Goal: Transaction & Acquisition: Subscribe to service/newsletter

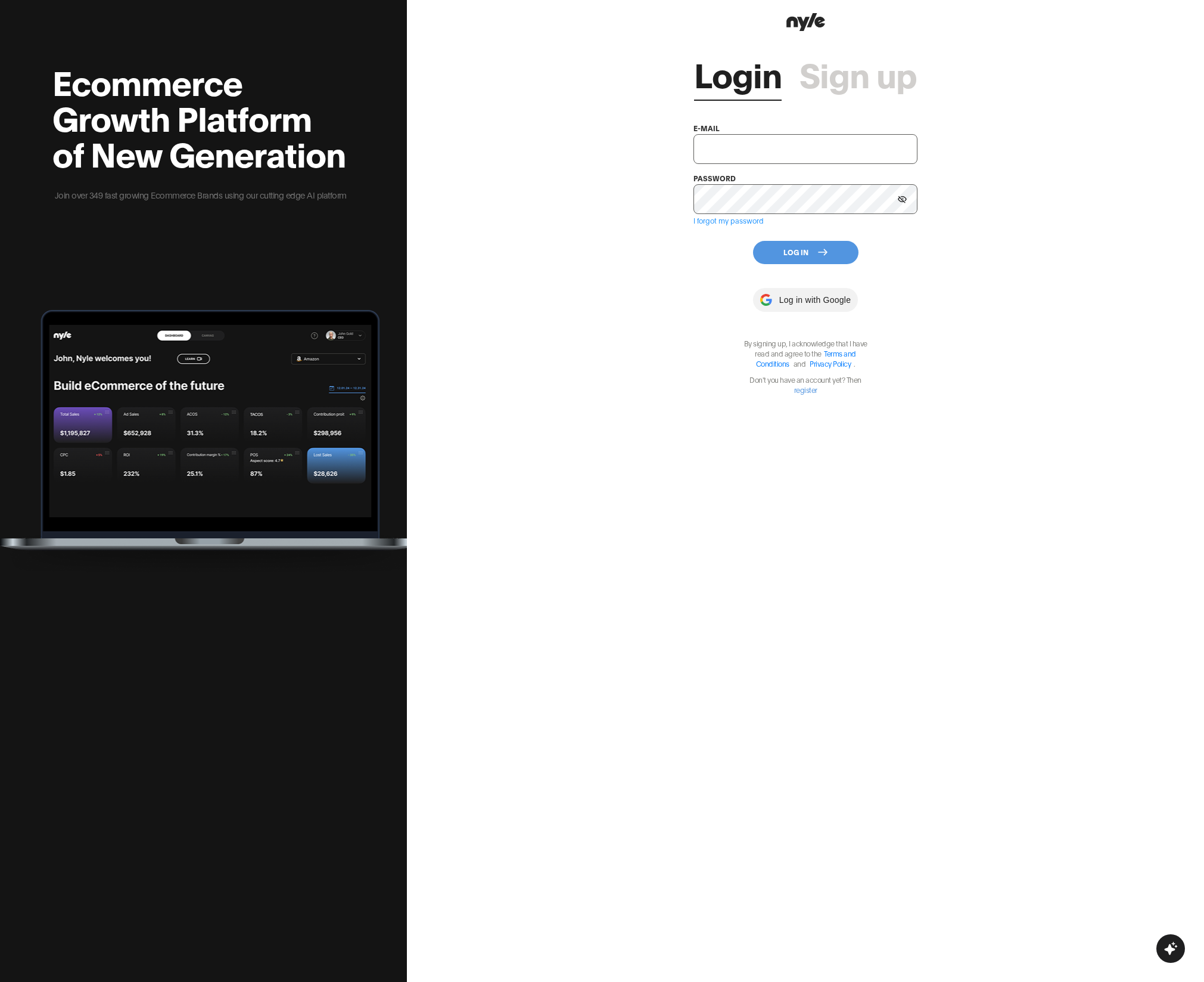
type input "[EMAIL_ADDRESS][PERSON_NAME]"
click at [849, 76] on link "Sign up" at bounding box center [858, 73] width 117 height 36
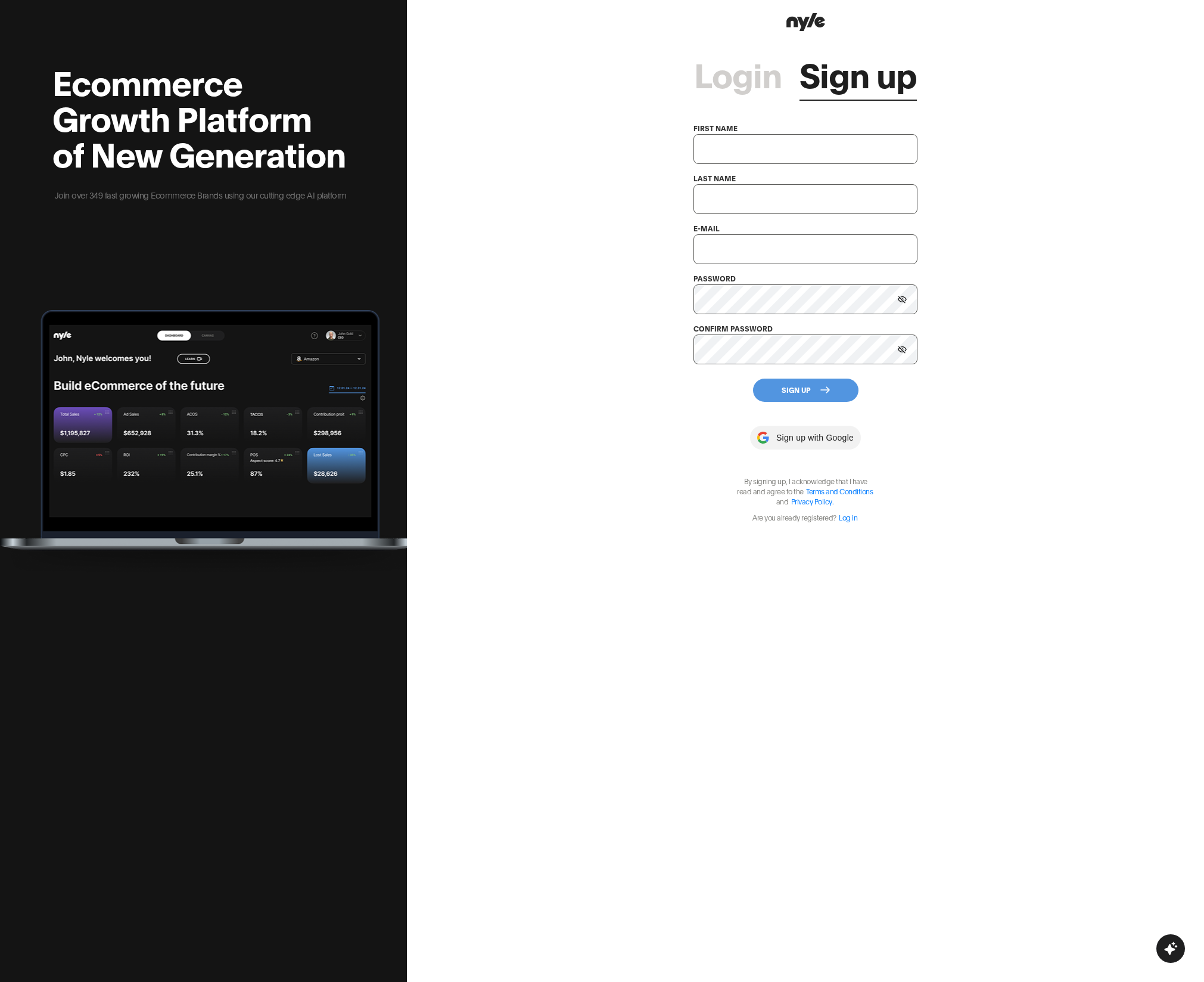
type input "showroom@nyle.ai"
click at [745, 149] on input "text" at bounding box center [805, 148] width 223 height 30
type input "Muneeb"
type input "Test"
type input "muneeb+test@gmail.com"
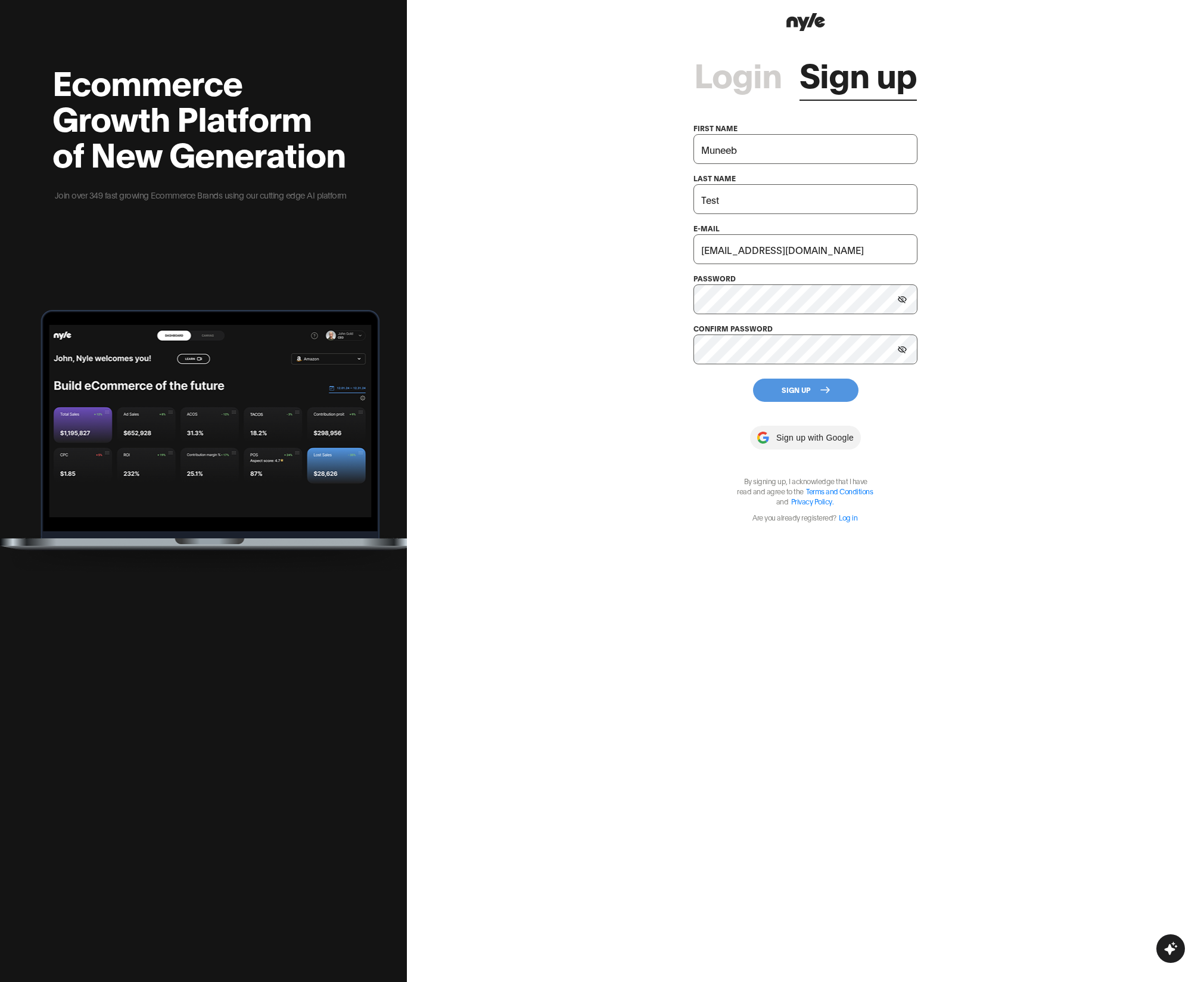
click at [1038, 260] on div "Login Sign up first name Muneeb last name Test e-mail muneeb+test@gmail.com pas…" at bounding box center [805, 491] width 797 height 982
drag, startPoint x: 790, startPoint y: 245, endPoint x: 543, endPoint y: 228, distance: 247.6
click at [577, 232] on div "Login Sign up first name Muneeb last name Test e-mail muneeb+test@gmail.com pas…" at bounding box center [805, 491] width 797 height 982
click at [814, 394] on button "Sign Up" at bounding box center [806, 389] width 105 height 23
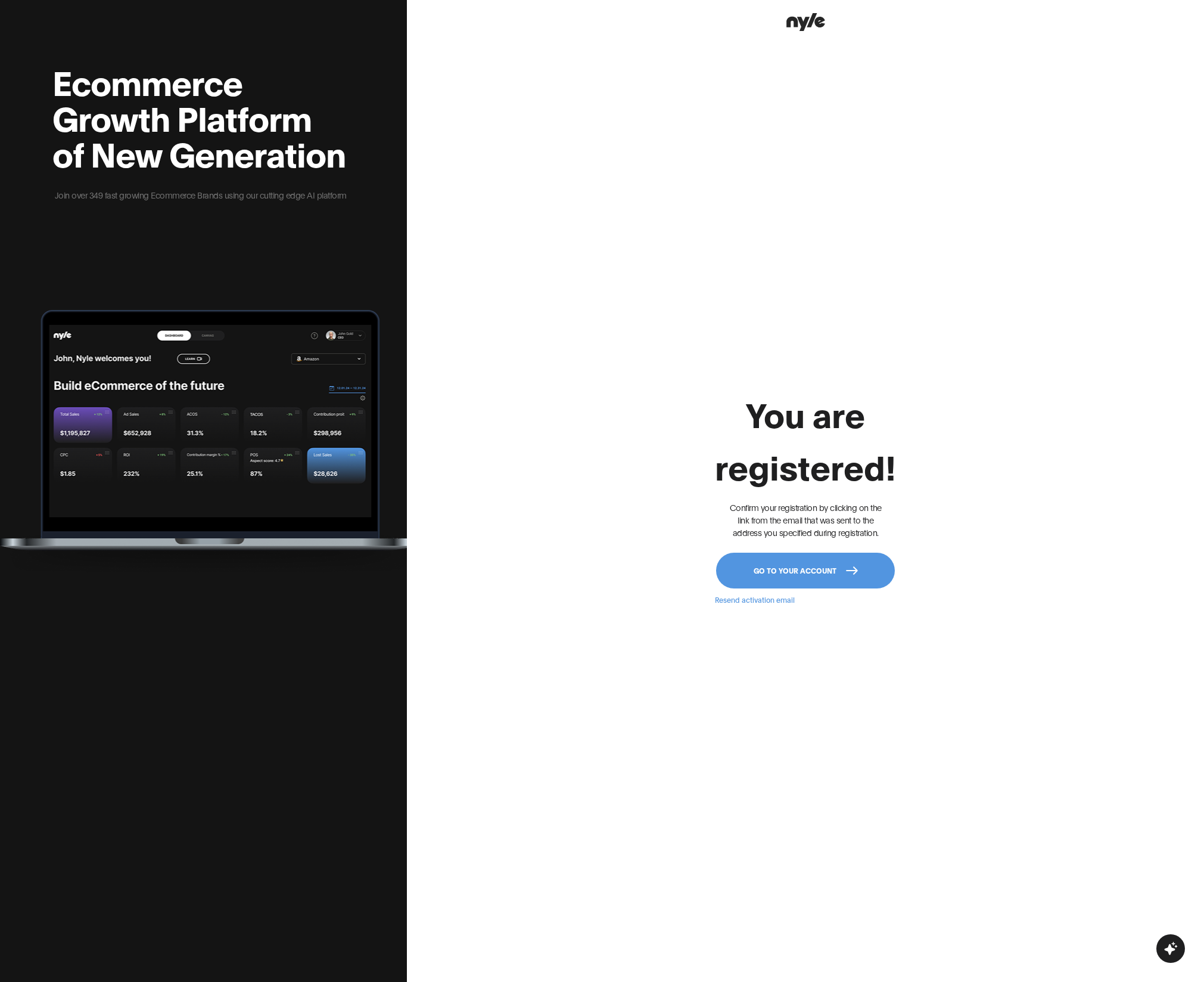
click at [753, 573] on button "Go to your account" at bounding box center [805, 570] width 179 height 36
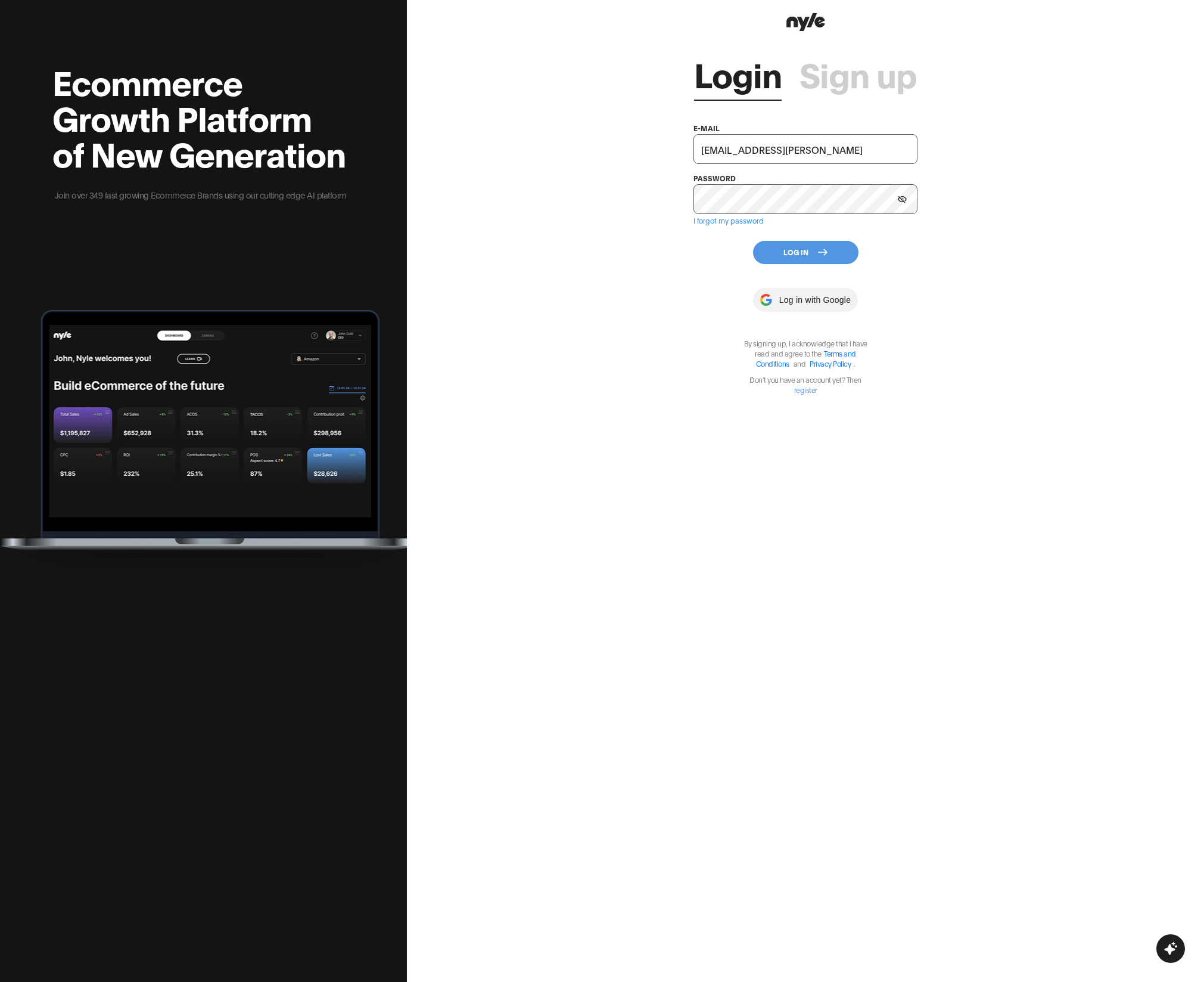
click at [742, 163] on input "showroom@nyle.ai" at bounding box center [805, 148] width 223 height 30
paste input "muneeb+test@gmail.com"
type input "muneeb+test@gmail.com"
click at [667, 272] on div "Login Sign up e-mail muneeb+test@gmail.com password I forgot my password Log In…" at bounding box center [805, 491] width 797 height 982
click at [799, 247] on button "Log In" at bounding box center [806, 252] width 105 height 23
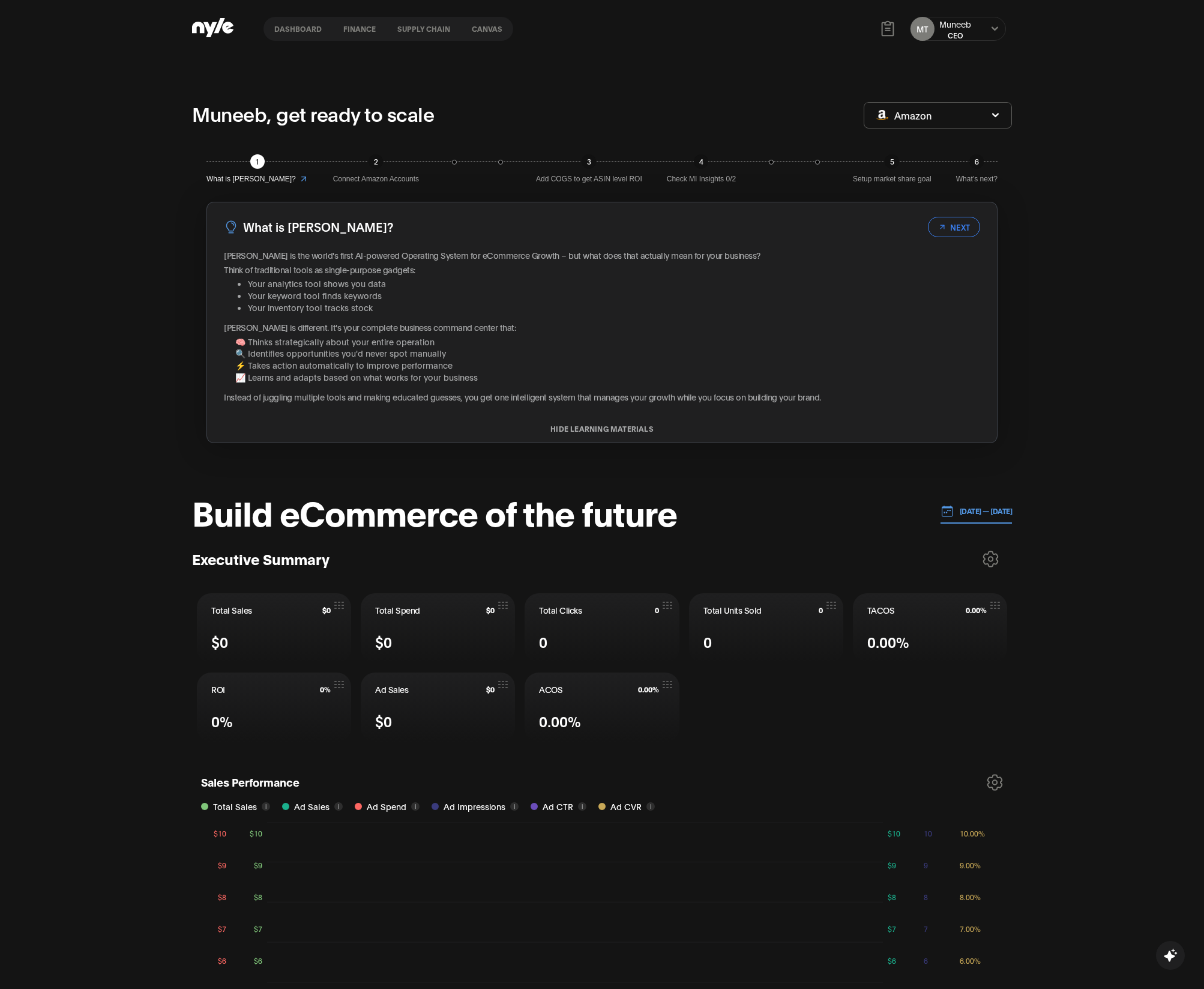
click at [990, 30] on button at bounding box center [995, 29] width 9 height 9
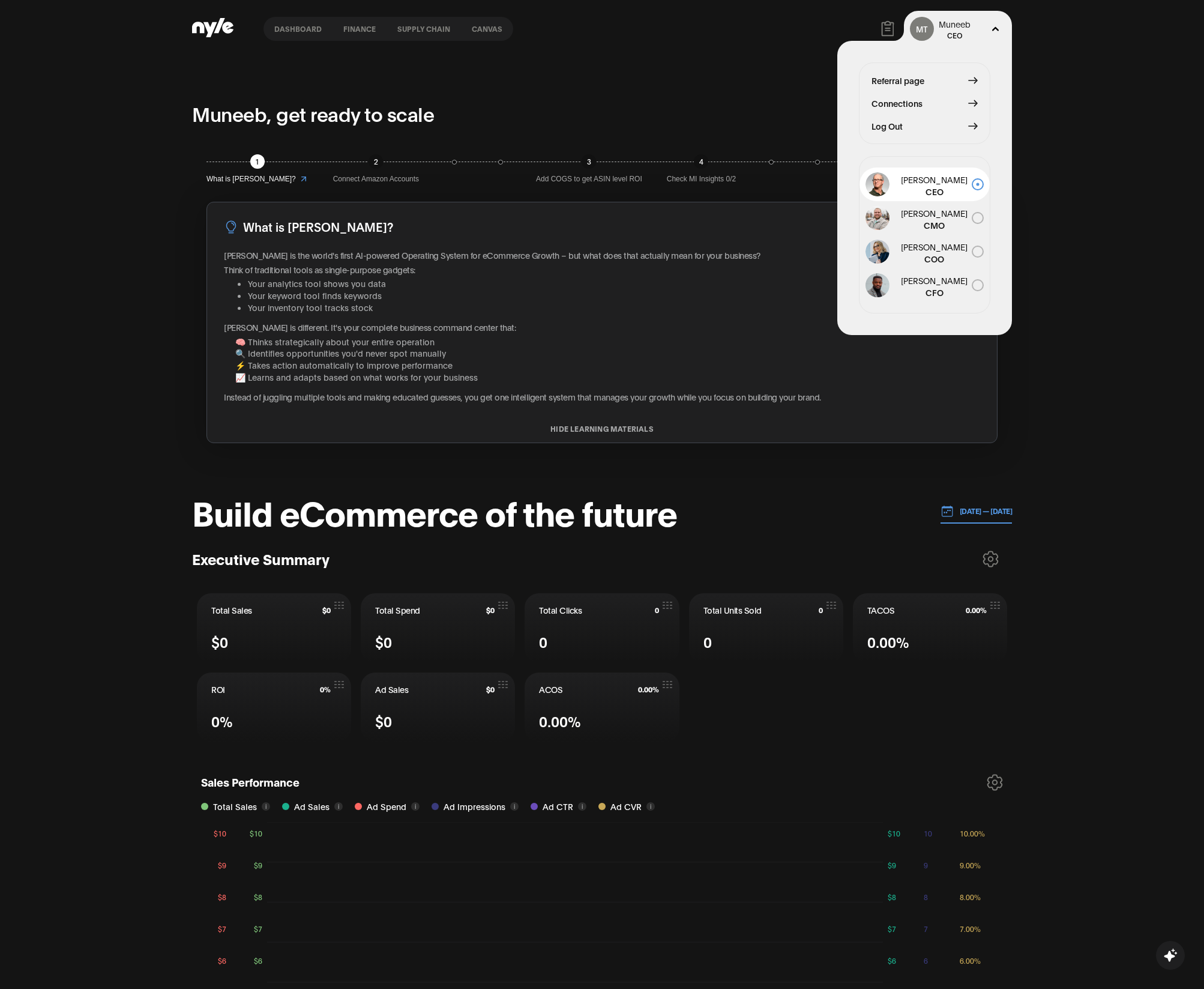
click at [908, 103] on span "Connections" at bounding box center [897, 103] width 51 height 13
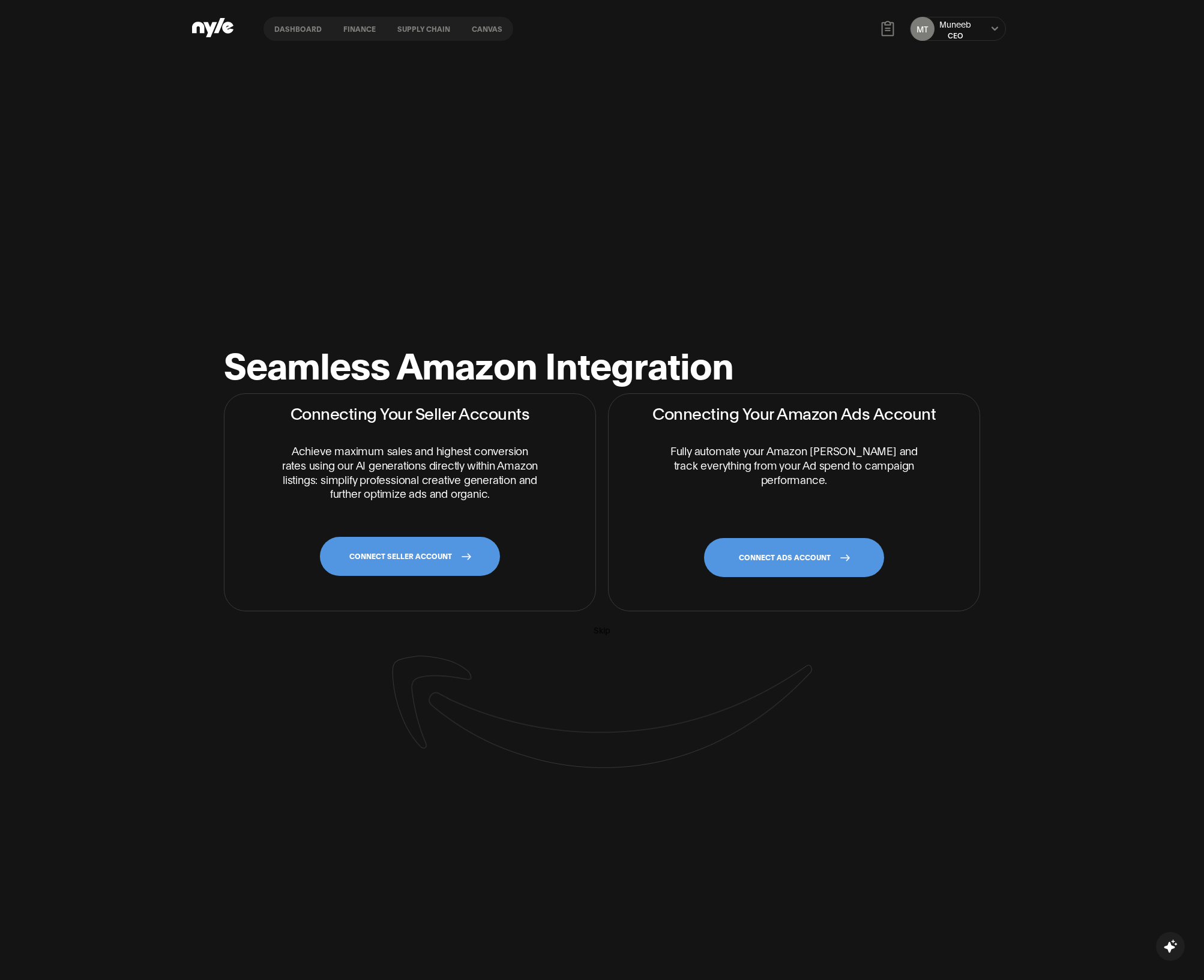
click at [768, 319] on div "Seamless Amazon Integration Connecting Your Seller Accounts Achieve maximum sal…" at bounding box center [602, 556] width 781 height 507
click at [568, 274] on div "Seamless Amazon Integration Connecting Your Seller Accounts Achieve maximum sal…" at bounding box center [602, 547] width 1204 height 980
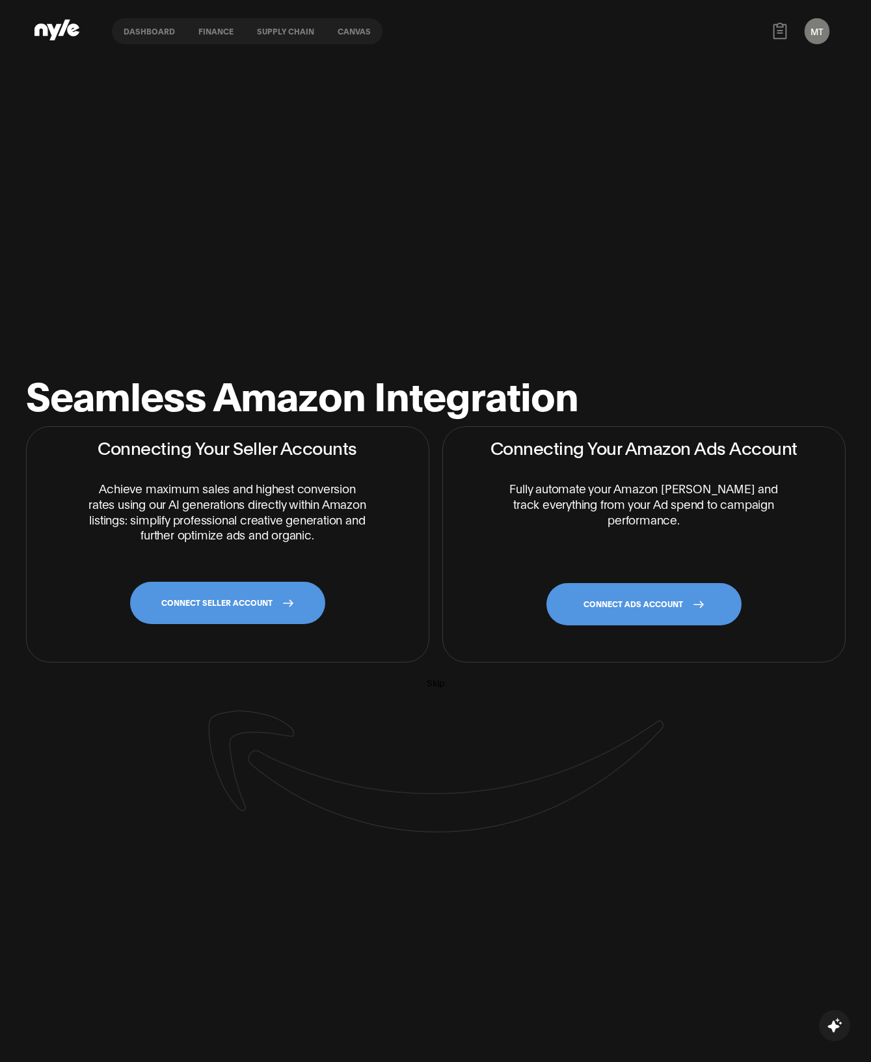
click at [503, 330] on div "Seamless Amazon Integration Connecting Your Seller Accounts Achieve maximum sal…" at bounding box center [435, 593] width 871 height 1062
click at [48, 16] on div "Dashboard finance Supply chain Canvas MT Muneeb CEO" at bounding box center [435, 31] width 802 height 62
click at [51, 30] on icon at bounding box center [54, 31] width 15 height 16
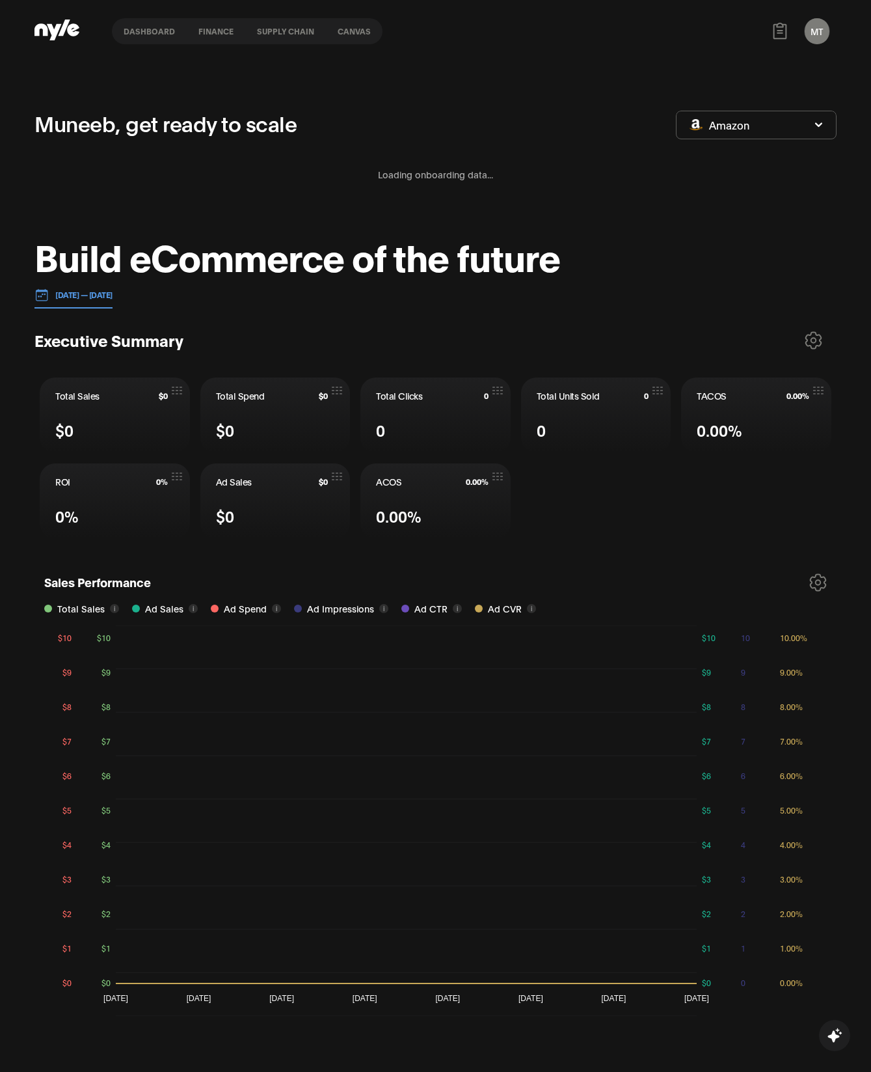
click at [810, 36] on button "MT" at bounding box center [817, 31] width 25 height 26
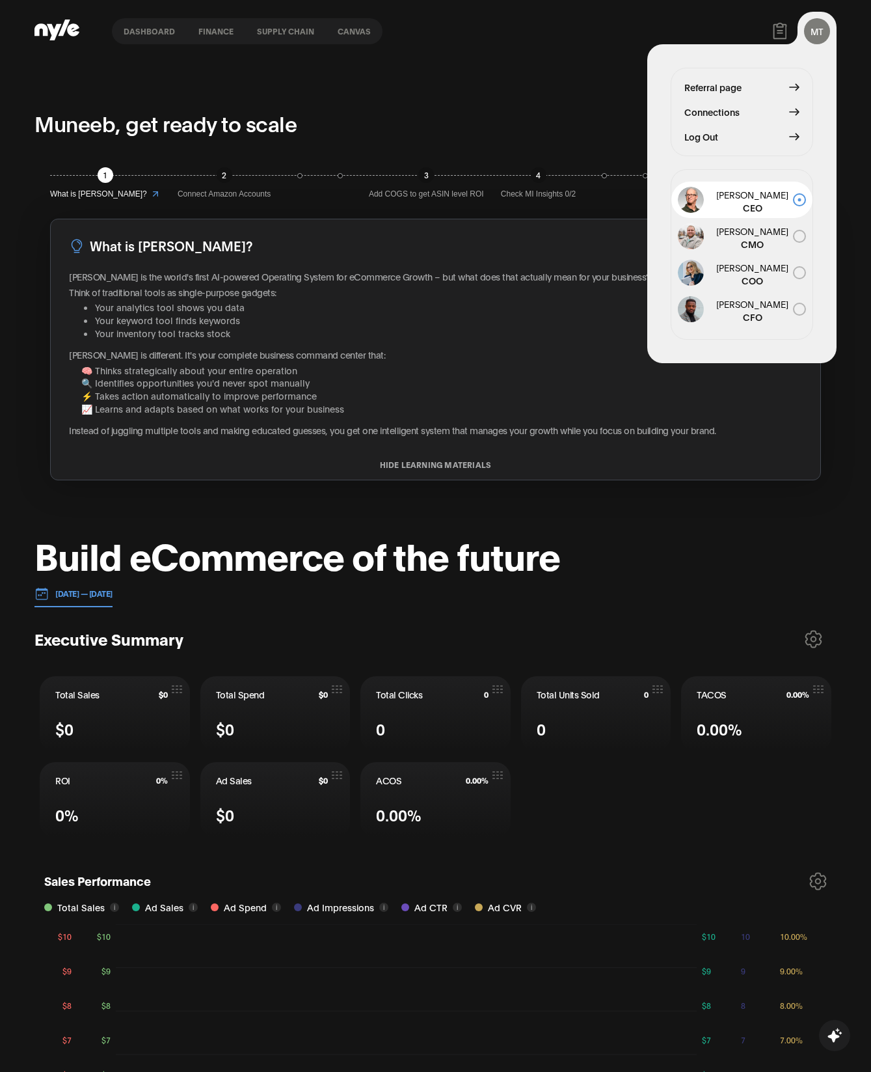
click at [720, 113] on span "Connections" at bounding box center [712, 112] width 55 height 14
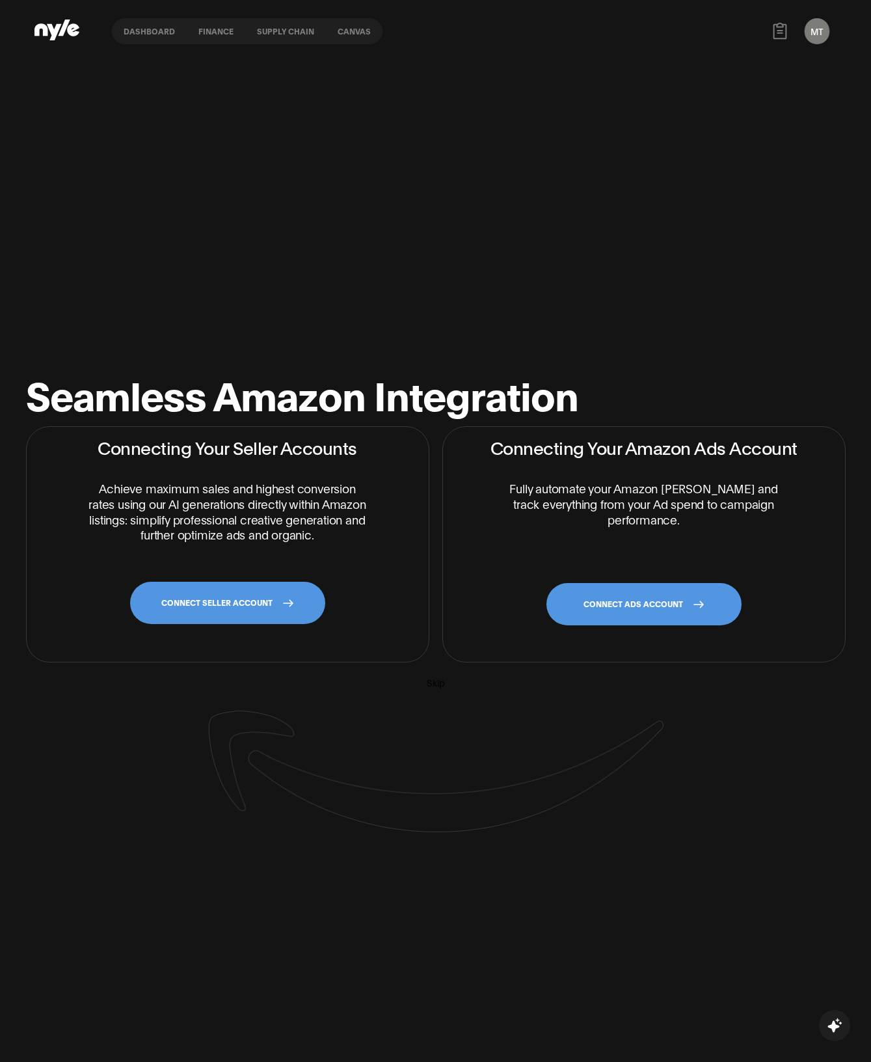
click at [475, 334] on div "Seamless Amazon Integration Connecting Your Seller Accounts Achieve maximum sal…" at bounding box center [436, 603] width 846 height 549
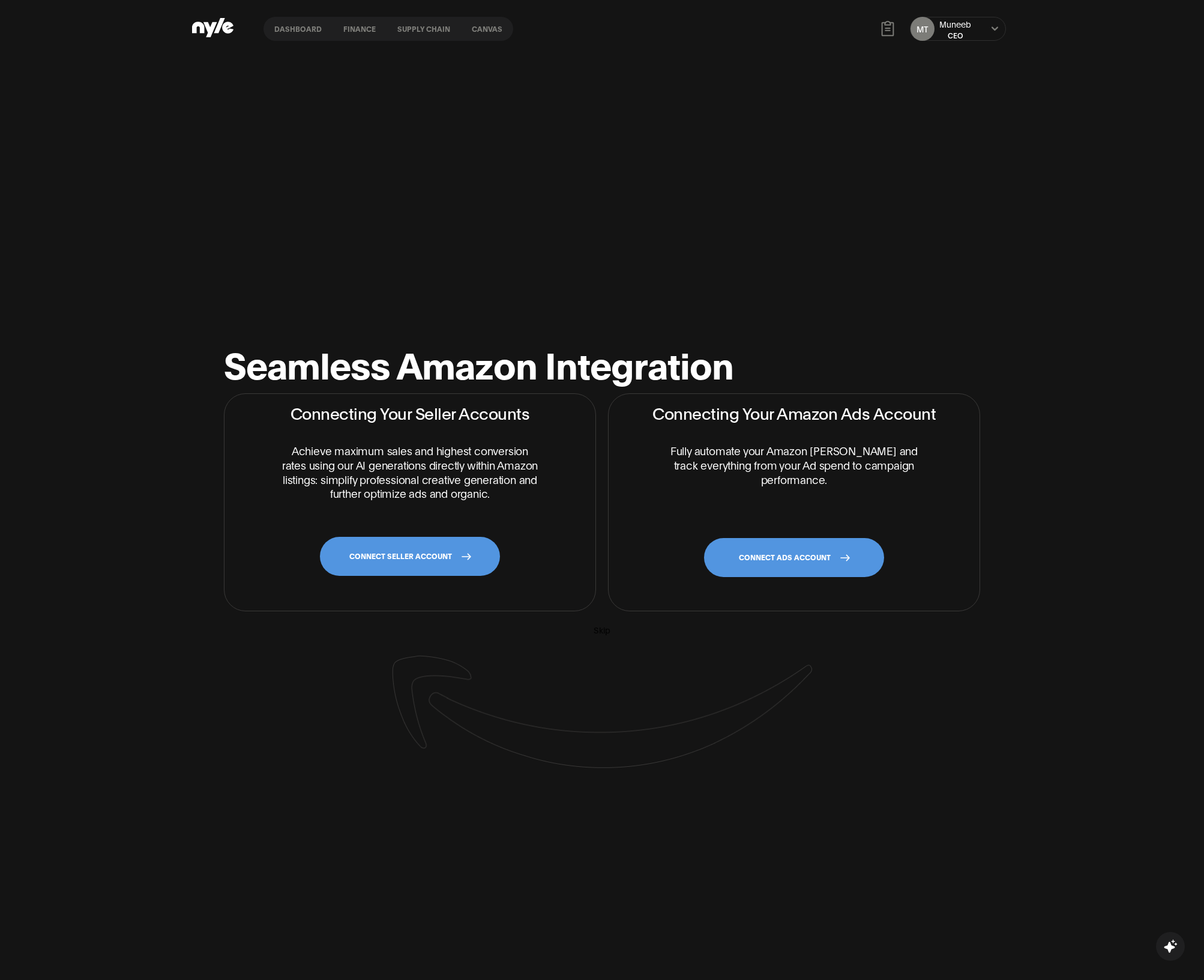
click at [288, 261] on div "Seamless Amazon Integration Connecting Your Seller Accounts Achieve maximum sal…" at bounding box center [602, 547] width 1204 height 980
click at [505, 682] on img at bounding box center [602, 711] width 421 height 113
